Goal: Task Accomplishment & Management: Manage account settings

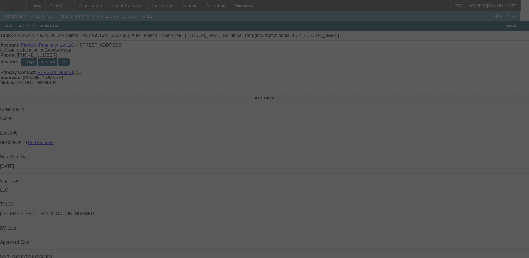
select select "4"
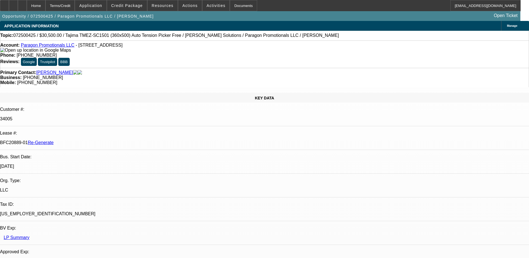
select select "0"
select select "2"
select select "0"
select select "6"
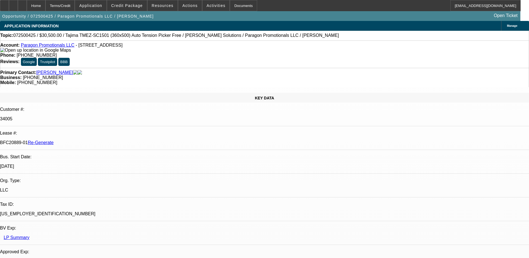
drag, startPoint x: 67, startPoint y: 95, endPoint x: 89, endPoint y: 93, distance: 22.4
click at [89, 140] on p "BFC20889-01 Re-Generate" at bounding box center [264, 142] width 529 height 5
copy p "BFC20889-01"
click at [75, 6] on div "Terms/Credit" at bounding box center [60, 5] width 30 height 11
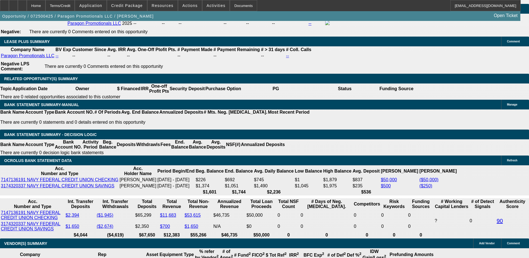
scroll to position [1098, 0]
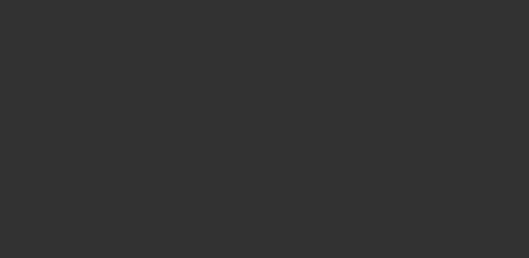
select select "3"
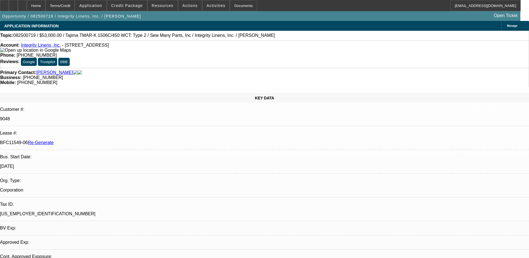
select select "0"
select select "2"
select select "0"
select select "1"
select select "2"
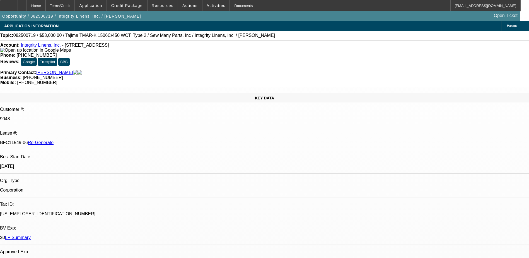
select select "2"
click at [71, 6] on div "Terms/Credit" at bounding box center [60, 5] width 30 height 11
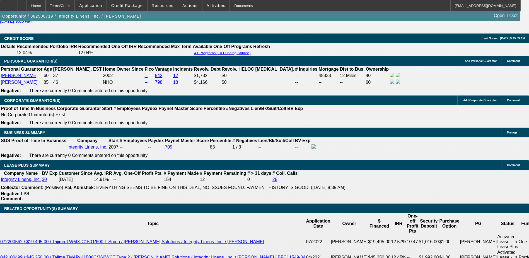
scroll to position [835, 0]
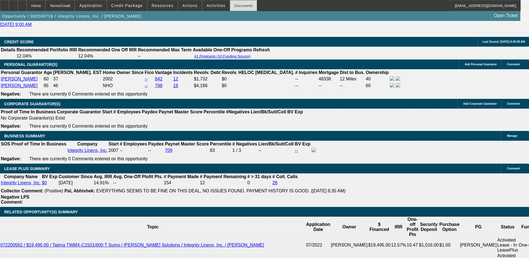
click at [234, 6] on div "Documents" at bounding box center [243, 5] width 27 height 11
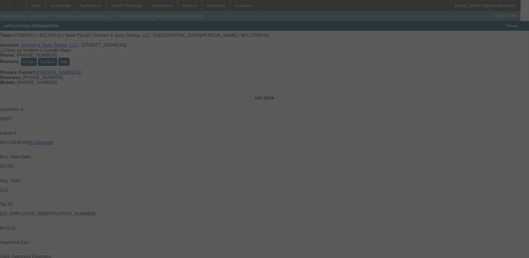
select select "4"
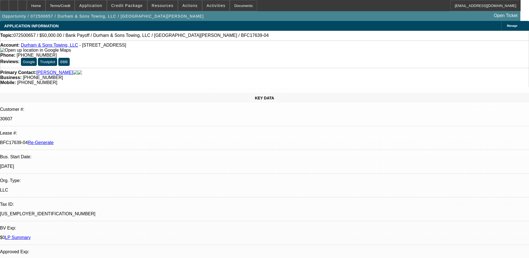
select select "0"
select select "2"
select select "0"
select select "6"
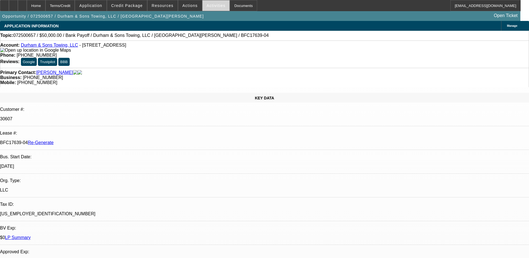
click at [207, 4] on span "Activities" at bounding box center [216, 5] width 19 height 4
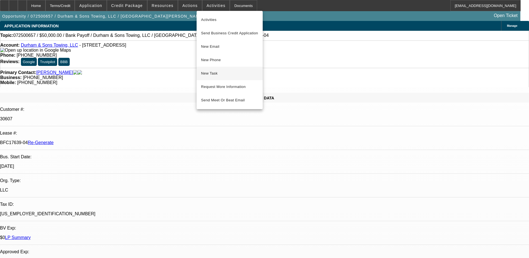
click at [208, 78] on button "New Task" at bounding box center [230, 73] width 66 height 13
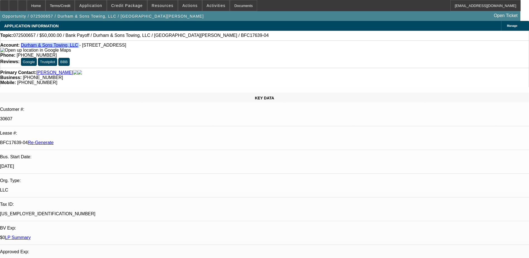
drag, startPoint x: 73, startPoint y: 45, endPoint x: 26, endPoint y: 46, distance: 46.9
click at [26, 46] on div "Account: Durham & Sons Towing, LLC - 5435 Pineland Rd, North Chesterfield, VA 2…" at bounding box center [264, 48] width 529 height 10
copy div "Durham & Sons Towing, LLC"
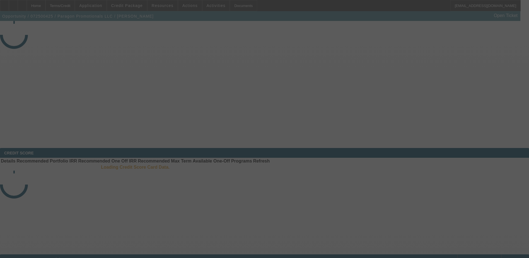
select select "4"
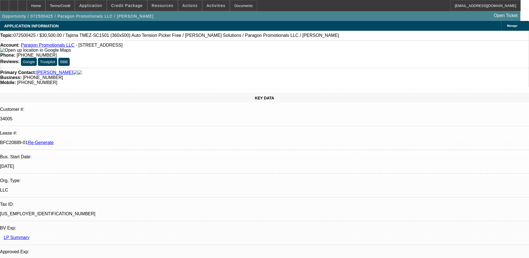
select select "0"
select select "2"
select select "0"
select select "6"
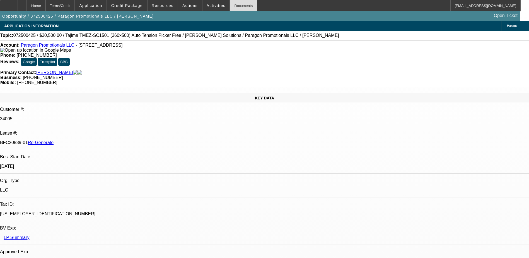
click at [232, 5] on div "Documents" at bounding box center [243, 5] width 27 height 11
click at [191, 5] on span "Actions" at bounding box center [190, 5] width 15 height 4
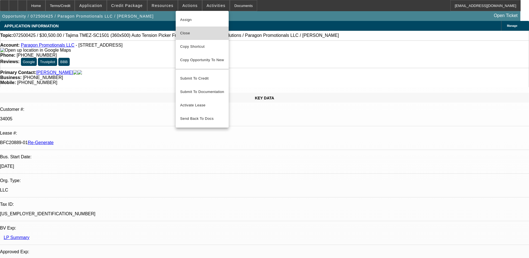
click at [191, 30] on button "Close" at bounding box center [202, 33] width 53 height 13
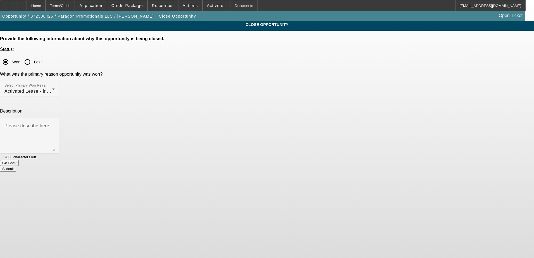
click at [16, 166] on button "Submit" at bounding box center [8, 169] width 16 height 6
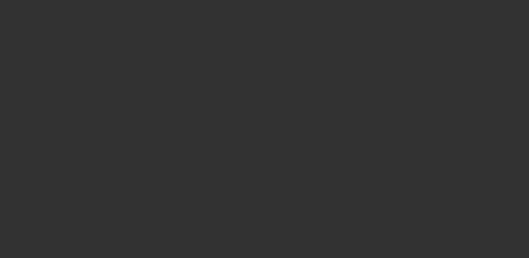
select select "4"
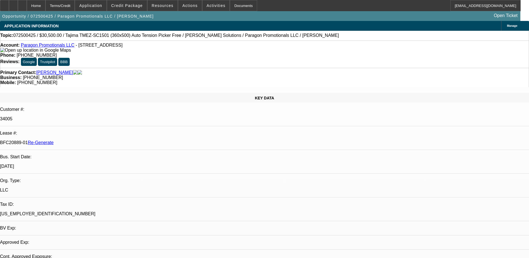
select select "0"
select select "2"
select select "0"
select select "1"
select select "2"
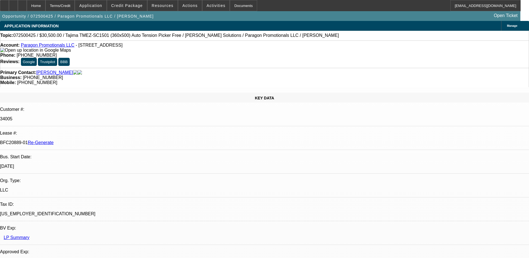
select select "6"
